Goal: Check status

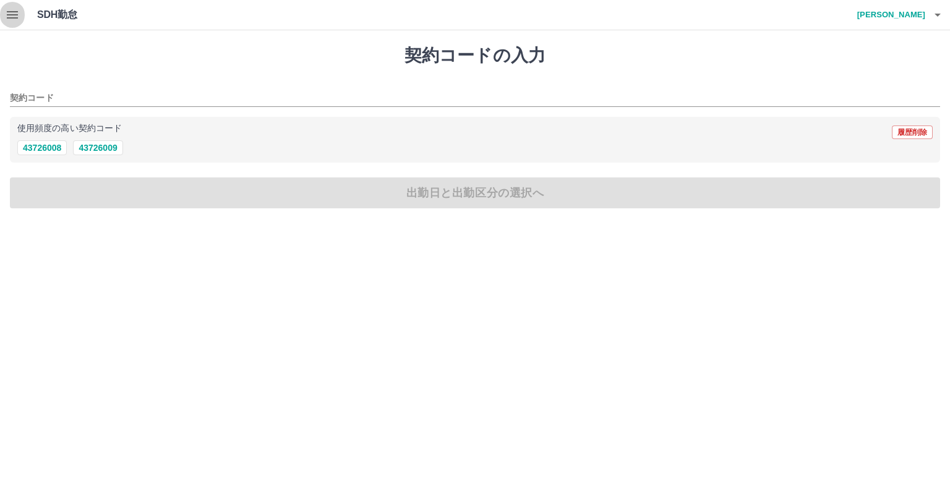
click at [16, 20] on icon "button" at bounding box center [12, 14] width 15 height 15
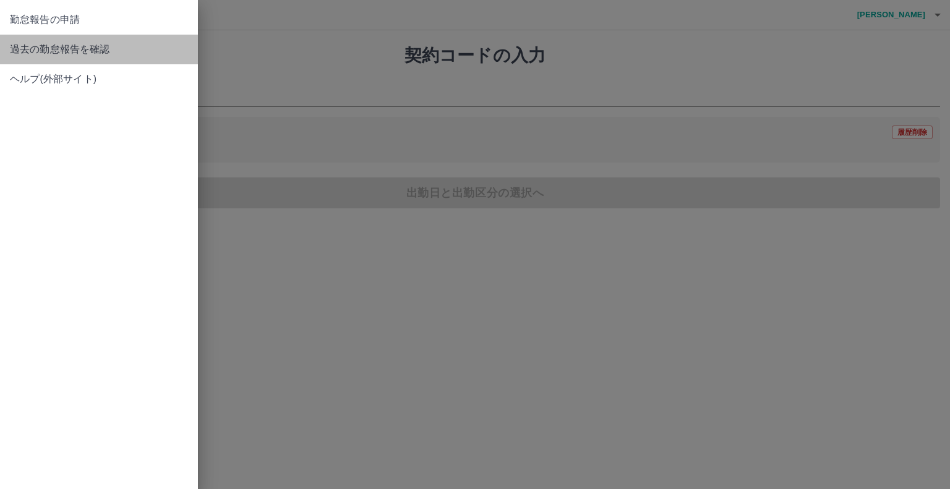
click at [72, 57] on link "過去の勤怠報告を確認" at bounding box center [99, 50] width 198 height 30
